Goal: Information Seeking & Learning: Find contact information

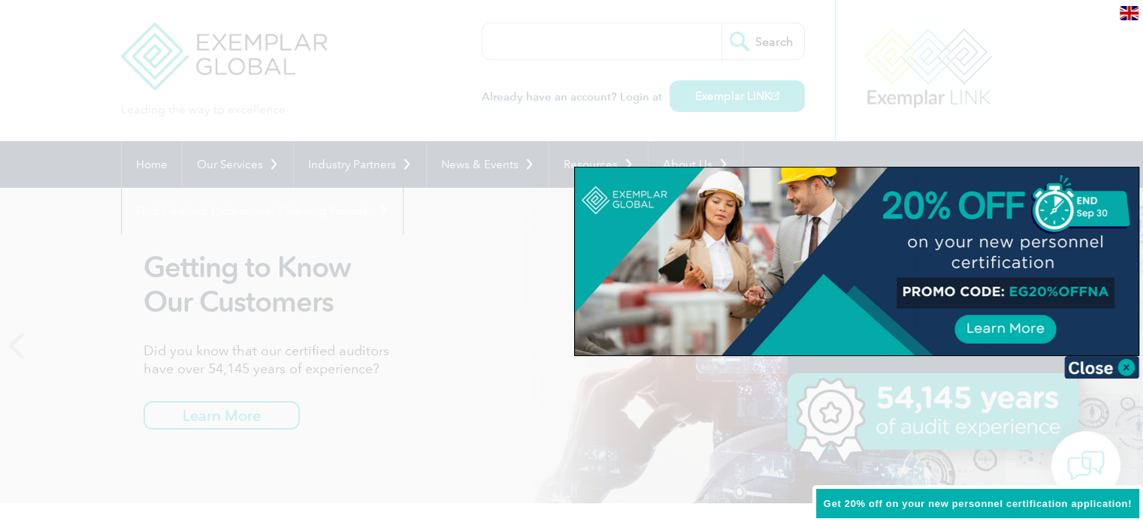
click at [488, 252] on div at bounding box center [571, 261] width 1143 height 522
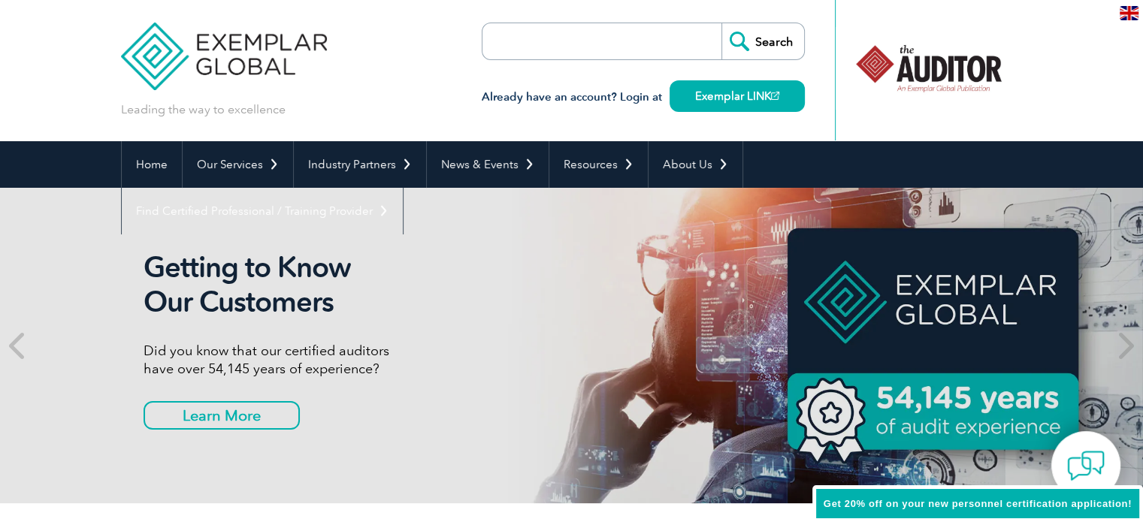
click at [1132, 14] on img at bounding box center [1129, 13] width 19 height 14
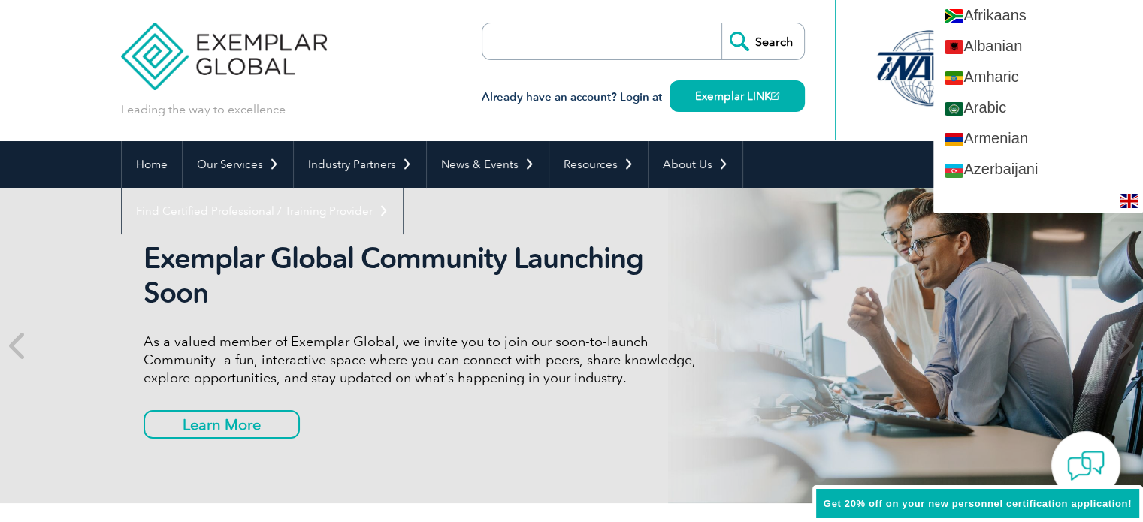
click at [872, 15] on div at bounding box center [929, 70] width 188 height 141
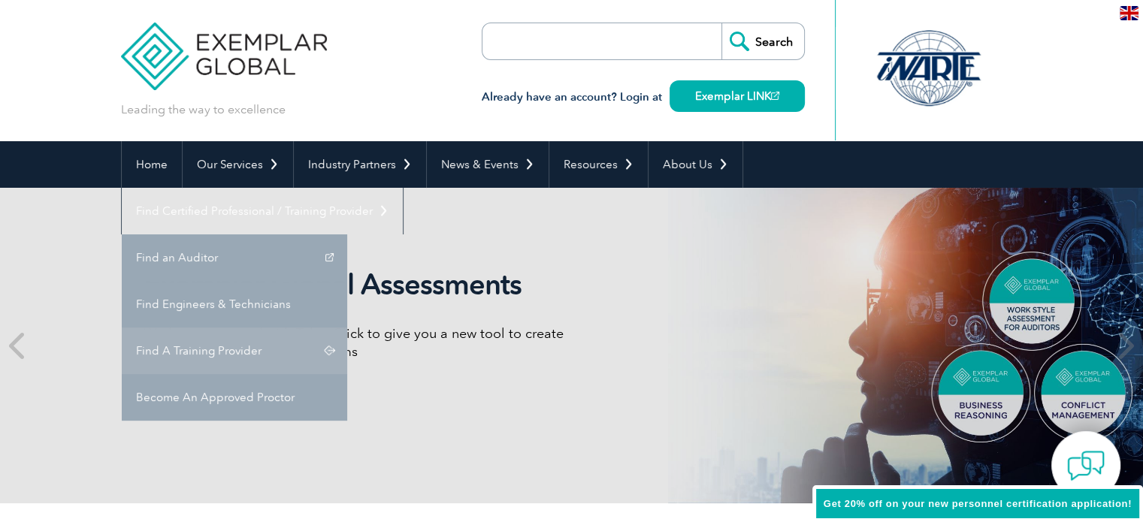
click at [347, 328] on link "Find A Training Provider" at bounding box center [234, 351] width 225 height 47
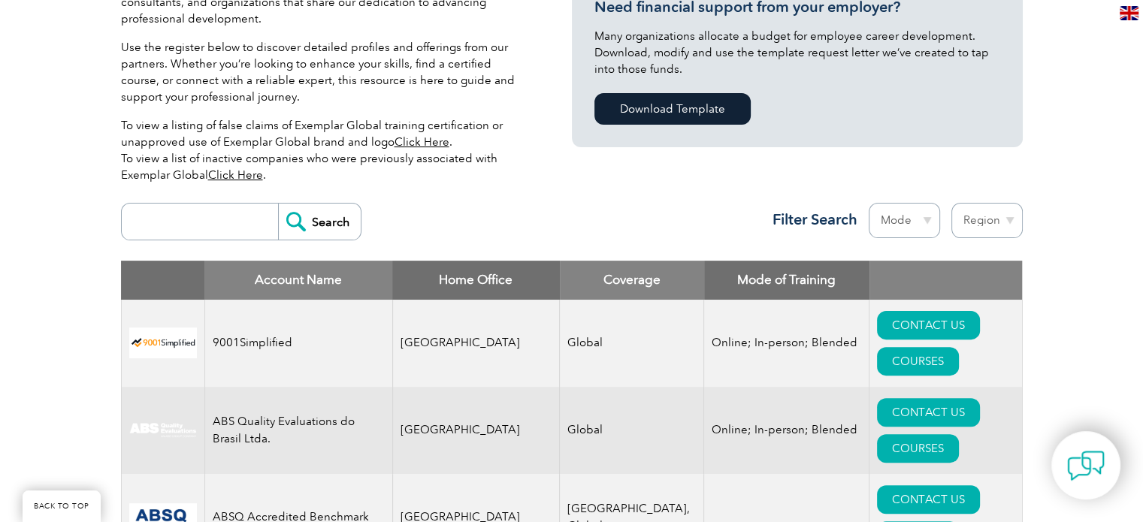
scroll to position [470, 0]
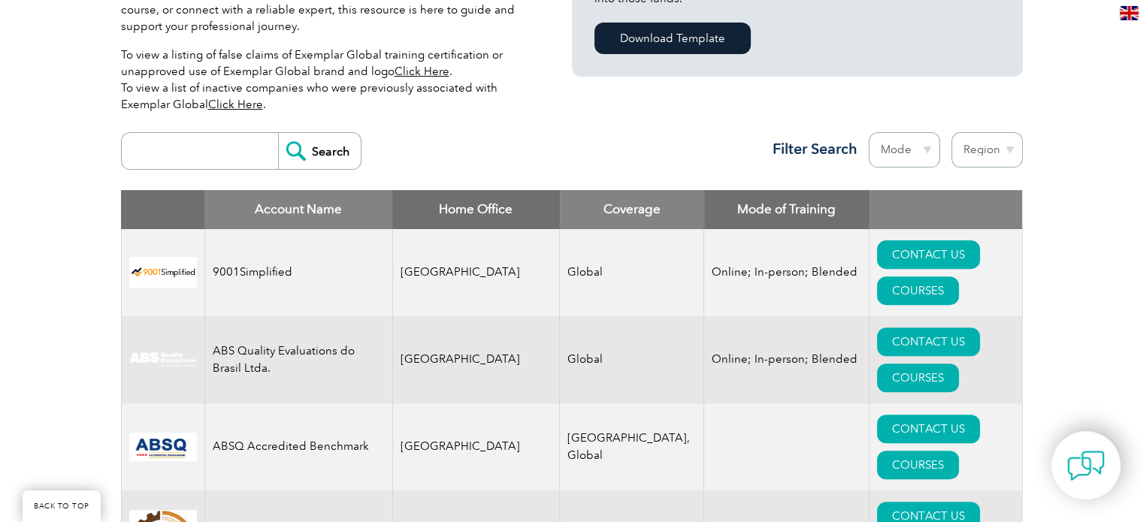
click at [1009, 150] on select "Region [GEOGRAPHIC_DATA] [GEOGRAPHIC_DATA] [GEOGRAPHIC_DATA] [GEOGRAPHIC_DATA] …" at bounding box center [986, 149] width 71 height 35
select select "[GEOGRAPHIC_DATA]"
click at [951, 132] on select "Region [GEOGRAPHIC_DATA] [GEOGRAPHIC_DATA] [GEOGRAPHIC_DATA] [GEOGRAPHIC_DATA] …" at bounding box center [986, 149] width 71 height 35
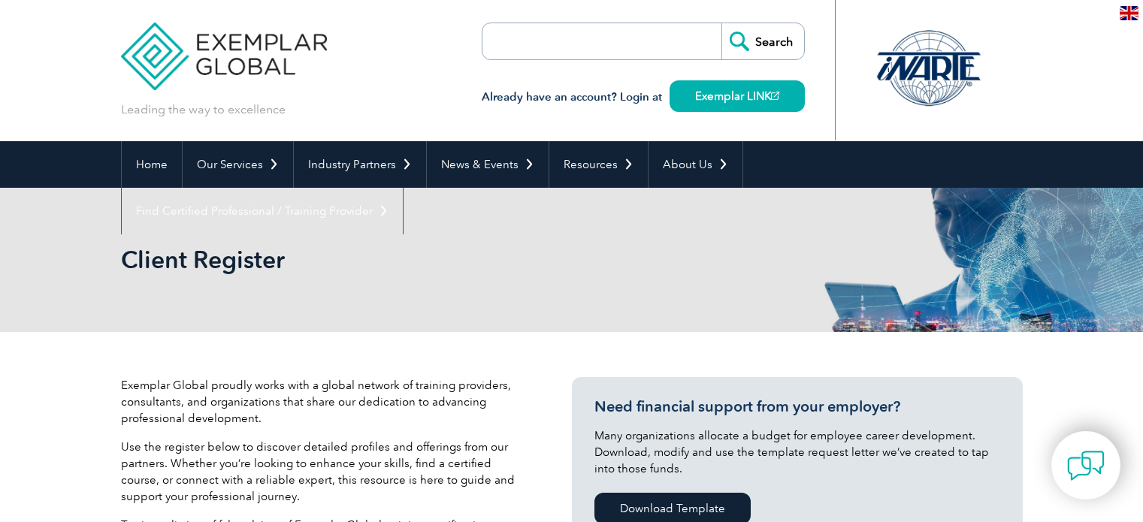
select select "[GEOGRAPHIC_DATA]"
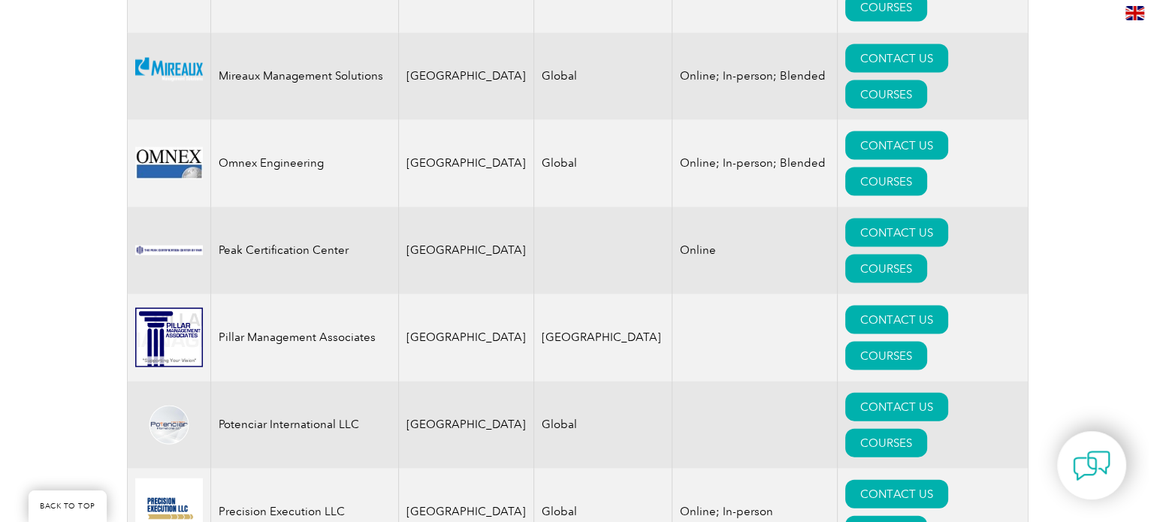
scroll to position [3193, 0]
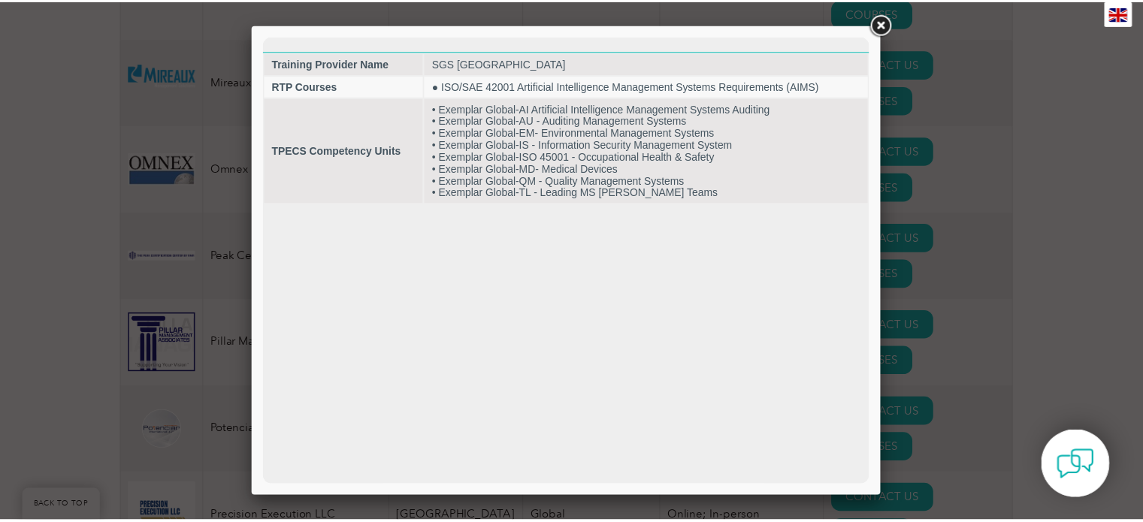
scroll to position [0, 0]
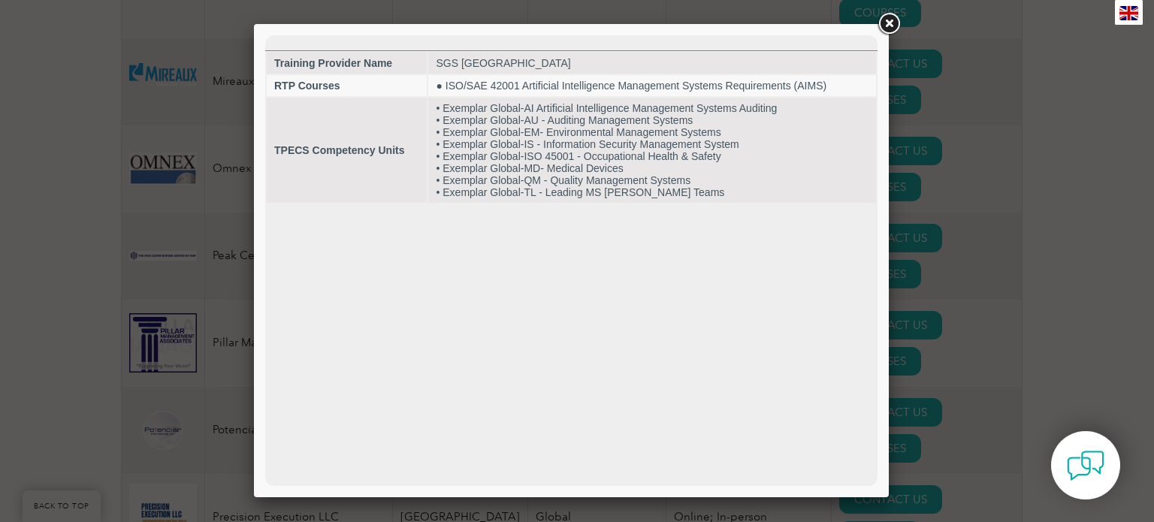
click at [889, 23] on link at bounding box center [888, 24] width 27 height 27
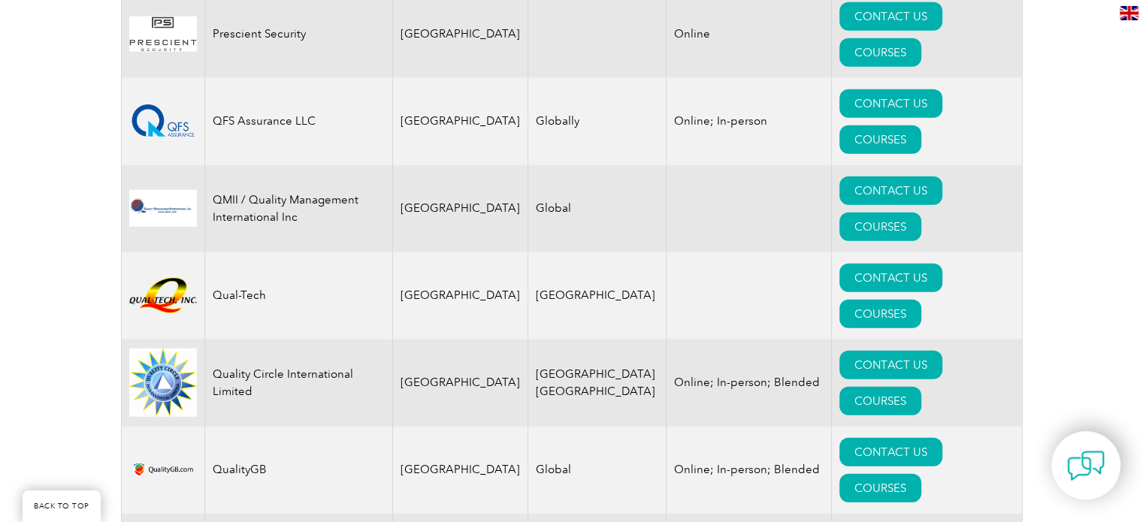
scroll to position [3683, 0]
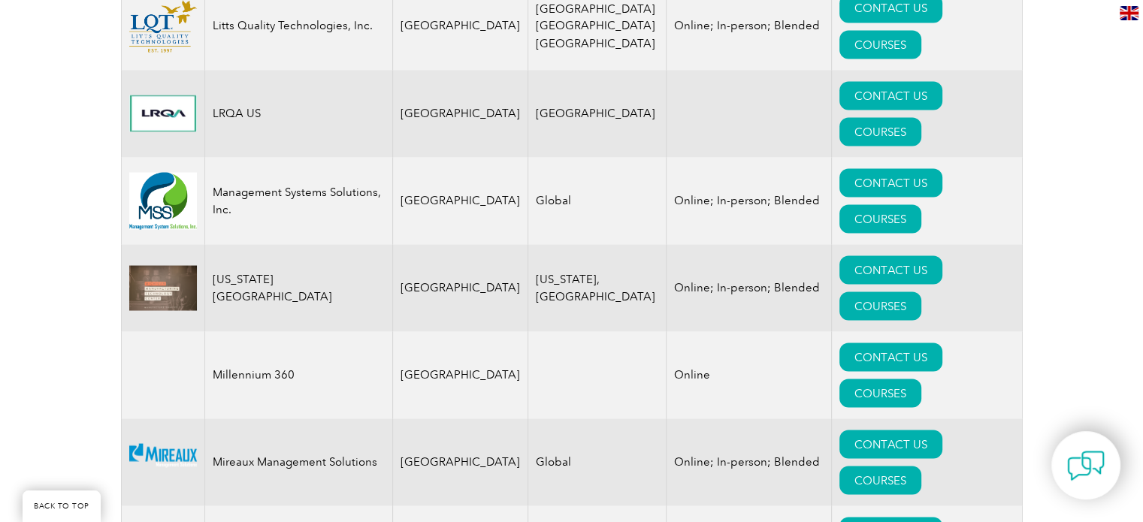
scroll to position [2803, 0]
